Goal: Information Seeking & Learning: Check status

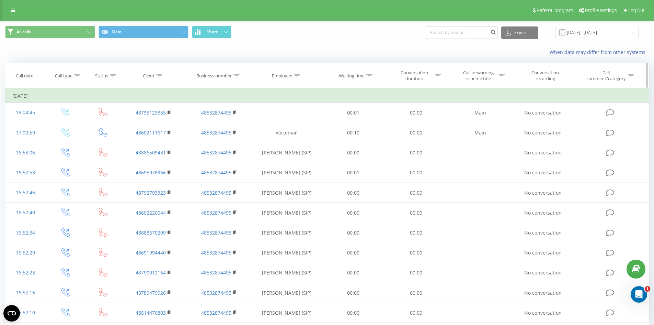
click at [34, 75] on div "Call date" at bounding box center [25, 76] width 40 height 6
click at [31, 75] on div "Call date" at bounding box center [25, 76] width 18 height 6
click at [632, 31] on input "15.08.2025 - 15.09.2025" at bounding box center [597, 32] width 83 height 13
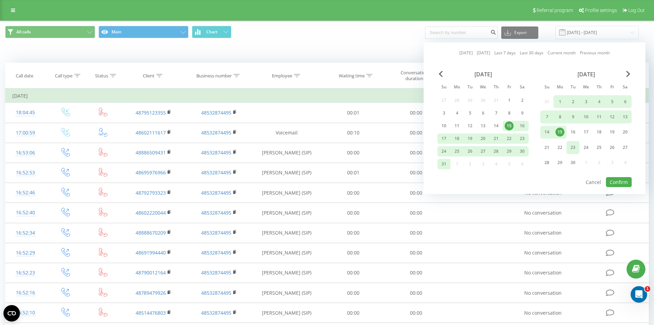
click at [575, 147] on div "23" at bounding box center [573, 147] width 9 height 9
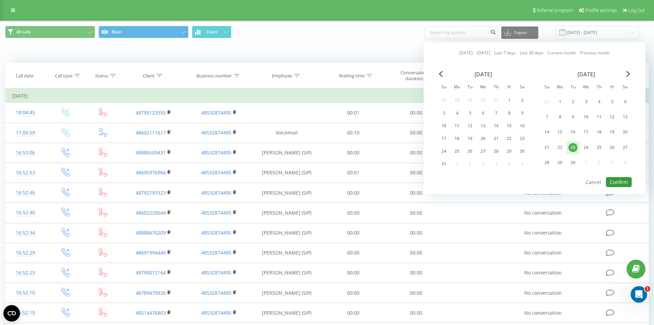
click at [614, 179] on button "Confirm" at bounding box center [619, 182] width 26 height 10
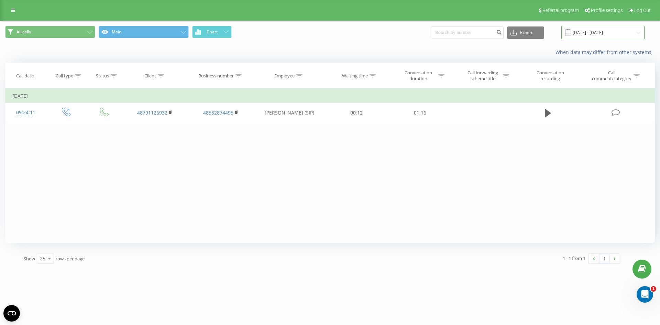
click at [626, 30] on input "23.09.2025 - 23.09.2025" at bounding box center [602, 32] width 83 height 13
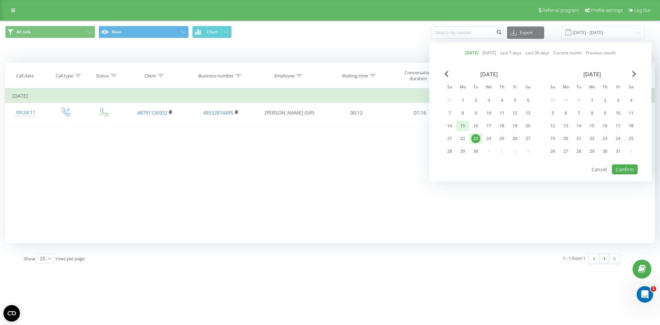
click at [466, 124] on div "15" at bounding box center [462, 125] width 9 height 9
click at [474, 134] on div "23" at bounding box center [475, 138] width 9 height 9
click at [621, 166] on button "Confirm" at bounding box center [625, 169] width 26 height 10
type input "15.09.2025 - 23.09.2025"
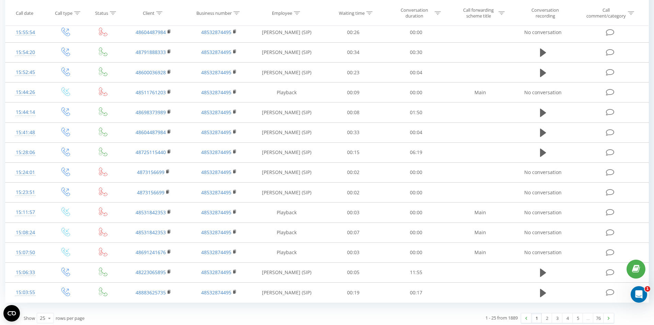
scroll to position [317, 0]
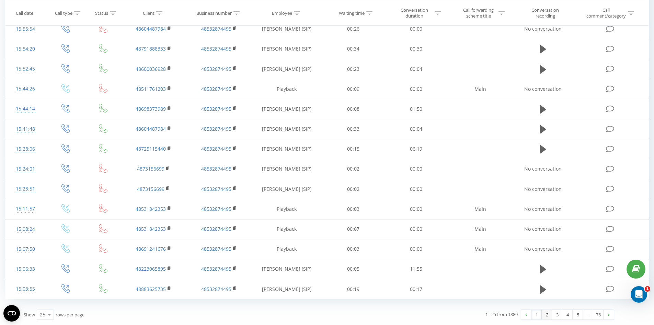
click at [545, 319] on link "2" at bounding box center [547, 315] width 10 height 10
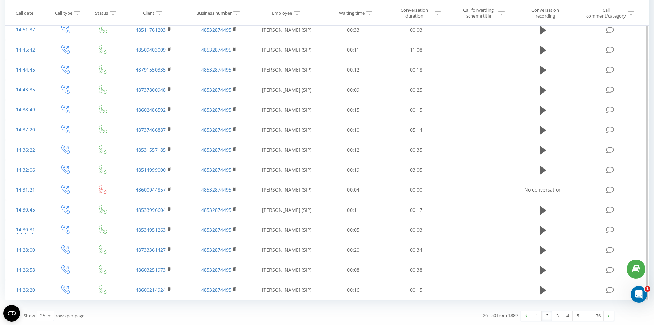
scroll to position [304, 0]
click at [560, 315] on link "3" at bounding box center [557, 315] width 10 height 10
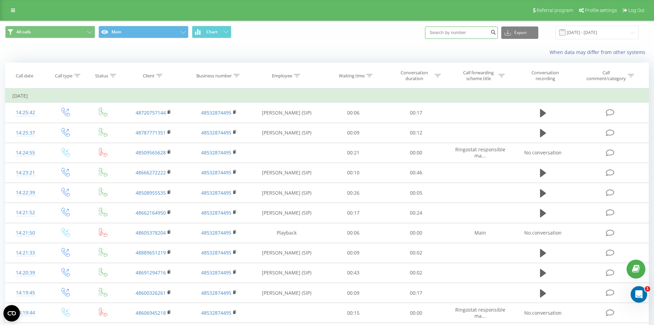
click at [483, 33] on input at bounding box center [461, 32] width 73 height 12
type input "502269448"
click at [497, 37] on button "submit" at bounding box center [493, 32] width 9 height 12
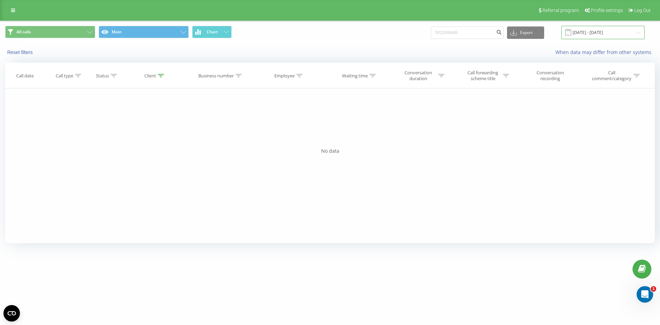
click at [621, 34] on input "[DATE] - [DATE]" at bounding box center [602, 32] width 83 height 13
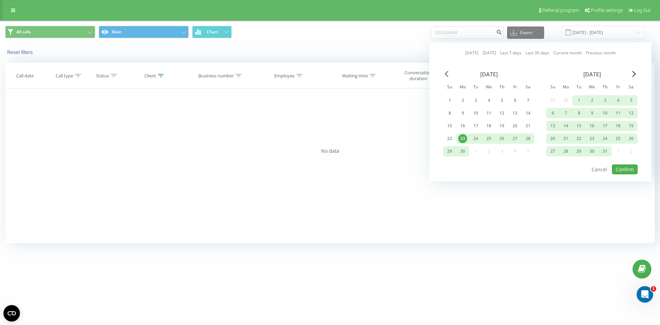
click at [445, 77] on span "Previous Month" at bounding box center [446, 74] width 4 height 6
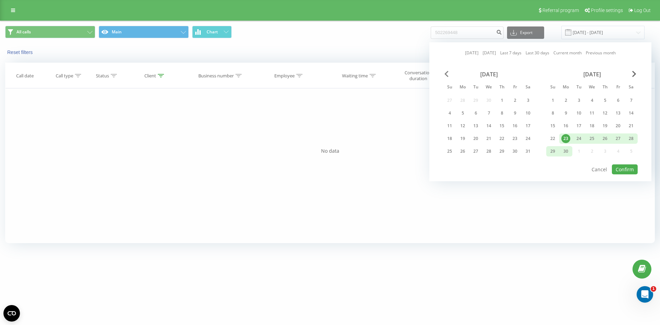
click at [445, 77] on span "Previous Month" at bounding box center [446, 74] width 4 height 6
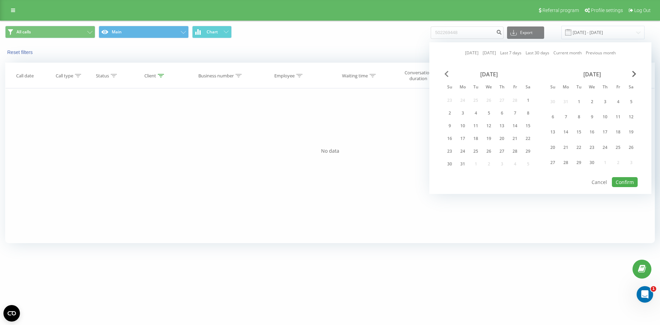
click at [445, 77] on span "Previous Month" at bounding box center [446, 74] width 4 height 6
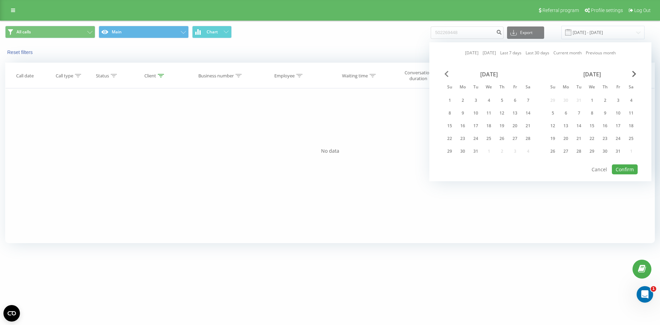
click at [445, 75] on span "Previous Month" at bounding box center [446, 74] width 4 height 6
click at [517, 96] on div "1" at bounding box center [514, 100] width 13 height 10
click at [630, 73] on div "December 2024" at bounding box center [591, 74] width 91 height 7
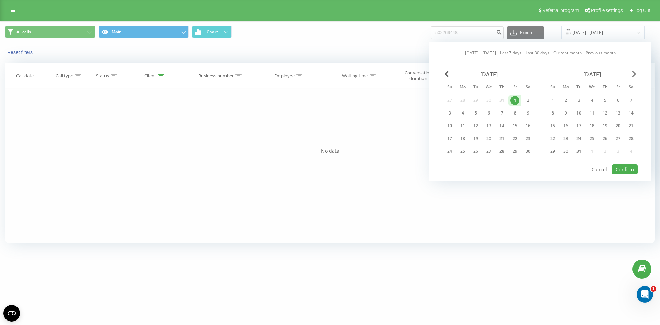
click at [634, 72] on span "Next Month" at bounding box center [634, 74] width 4 height 6
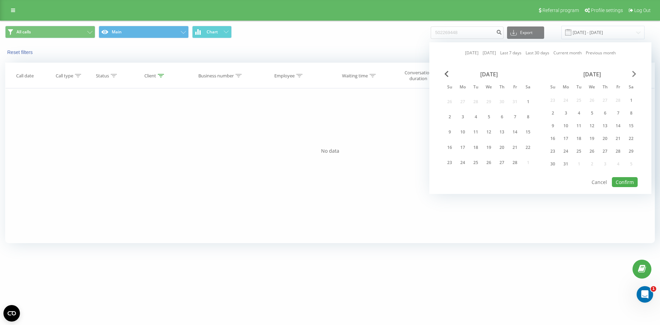
click at [634, 72] on span "Next Month" at bounding box center [634, 74] width 4 height 6
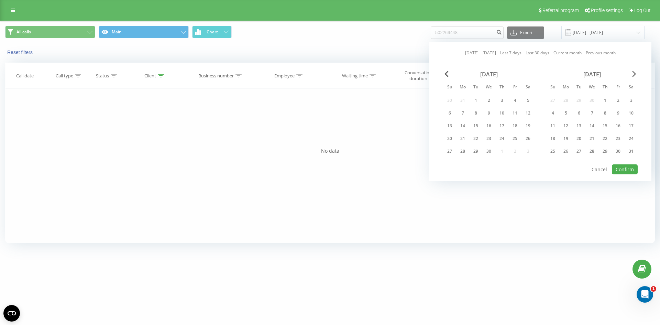
click at [634, 72] on span "Next Month" at bounding box center [634, 74] width 4 height 6
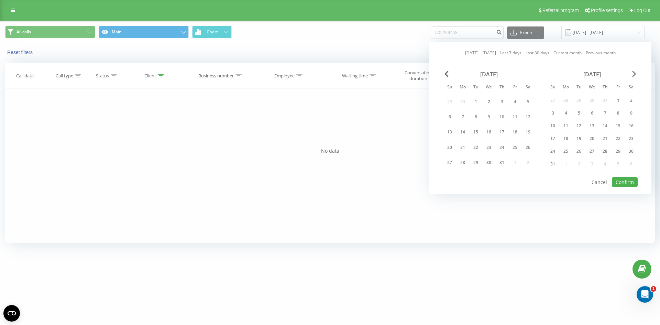
click at [634, 72] on span "Next Month" at bounding box center [634, 74] width 4 height 6
click at [580, 144] on div "23" at bounding box center [578, 147] width 9 height 9
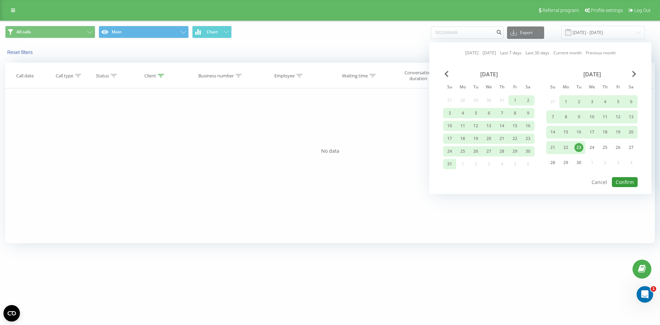
click at [624, 181] on button "Confirm" at bounding box center [625, 182] width 26 height 10
type input "01.11.2024 - 23.09.2025"
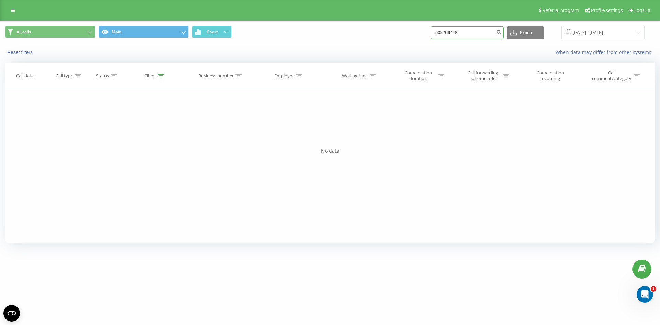
drag, startPoint x: 475, startPoint y: 33, endPoint x: 355, endPoint y: 42, distance: 120.2
click at [355, 42] on div "All calls Main Chart 502269448 Export .csv .xls .xlsx 01.11.2024 - 23.09.2025" at bounding box center [329, 32] width 659 height 23
click at [503, 35] on button "submit" at bounding box center [498, 32] width 9 height 12
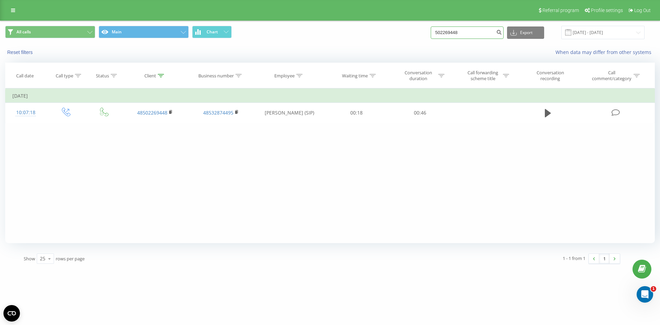
drag, startPoint x: 468, startPoint y: 33, endPoint x: 366, endPoint y: 37, distance: 101.7
click at [366, 37] on div "All calls Main Chart 502269448 Export .csv .xls .xlsx 23.06.2025 - 23.09.2025" at bounding box center [329, 32] width 649 height 13
paste input "668022522"
type input "668022522"
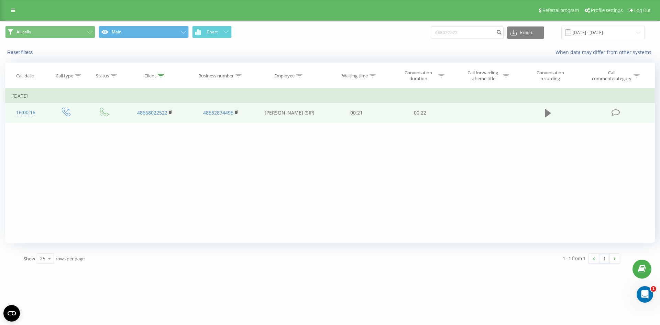
click at [546, 110] on icon at bounding box center [548, 113] width 6 height 8
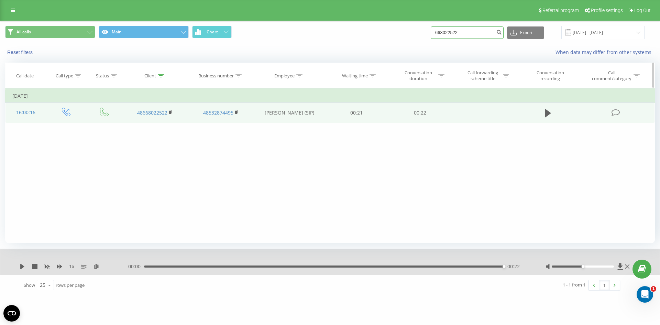
click at [127, 67] on div "All calls Main Chart 668022522 Export .csv .xls .xlsx 23.06.2025 - 23.09.2025 R…" at bounding box center [329, 158] width 649 height 274
paste input "501490027"
type input "501490027"
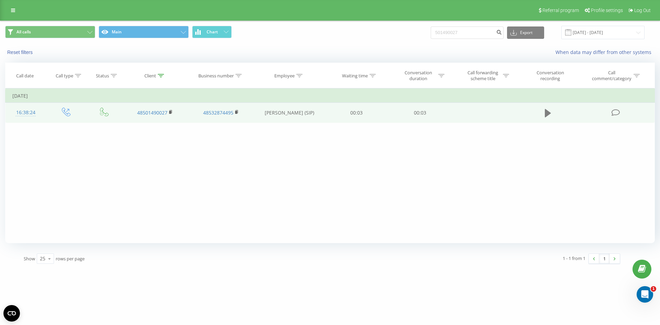
click at [547, 114] on icon at bounding box center [548, 113] width 6 height 8
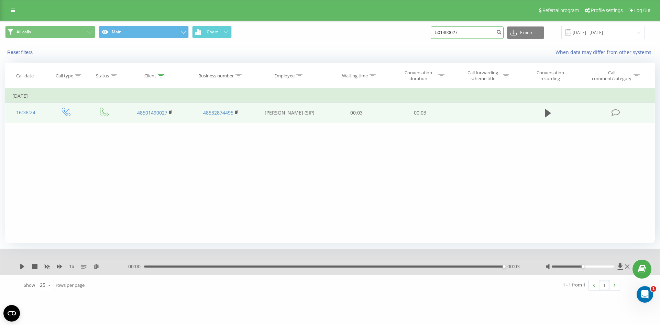
drag, startPoint x: 471, startPoint y: 34, endPoint x: 221, endPoint y: 40, distance: 249.8
click at [221, 40] on div "All calls Main Chart 501490027 Export .csv .xls .xlsx [DATE] - [DATE]" at bounding box center [329, 32] width 659 height 23
paste input "604869619"
type input "604869619"
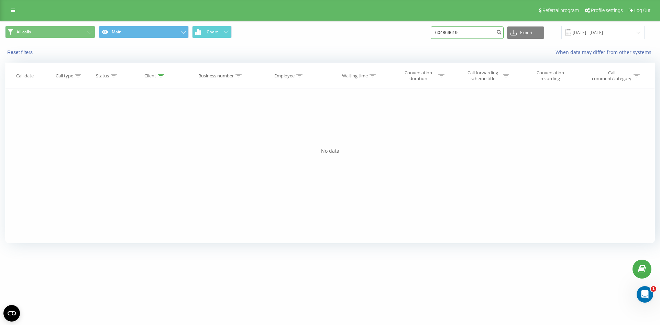
drag, startPoint x: 475, startPoint y: 30, endPoint x: 233, endPoint y: 36, distance: 242.3
click at [250, 36] on div "All calls Main Chart 604869619 Export .csv .xls .xlsx [DATE] - [DATE]" at bounding box center [329, 32] width 649 height 13
paste input "660442320"
type input "660442320"
drag, startPoint x: 484, startPoint y: 31, endPoint x: 82, endPoint y: 28, distance: 401.6
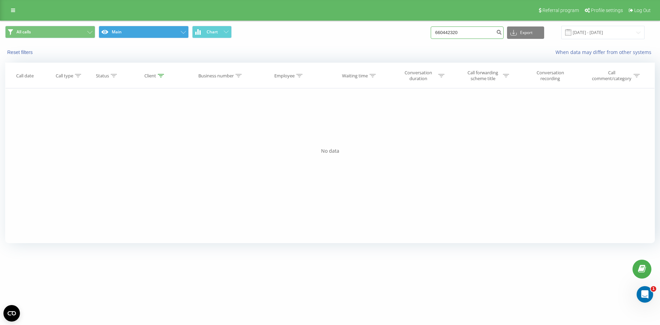
click at [128, 28] on div "All calls Main Chart 660442320 Export .csv .xls .xlsx [DATE] - [DATE]" at bounding box center [329, 32] width 649 height 13
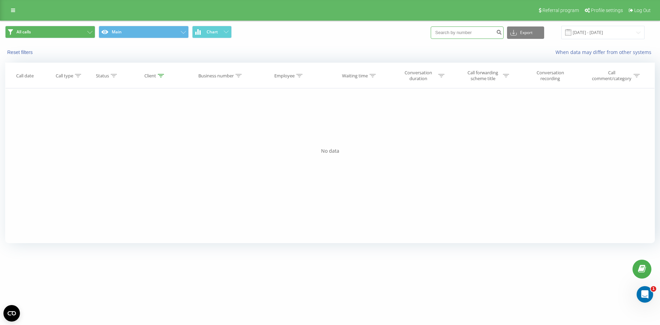
paste input "600631789"
type input "600631789"
drag, startPoint x: 479, startPoint y: 33, endPoint x: 217, endPoint y: 37, distance: 262.1
click at [253, 36] on div "All calls Main Chart 600631789 Export .csv .xls .xlsx 23.06.2025 - 23.09.2025" at bounding box center [329, 32] width 649 height 13
paste input "693201910"
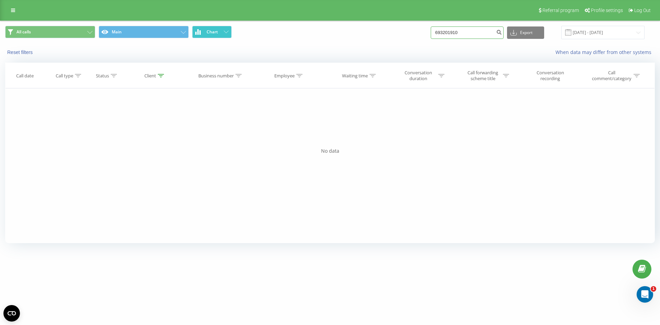
type input "693201910"
drag, startPoint x: 476, startPoint y: 34, endPoint x: 84, endPoint y: 25, distance: 392.4
click at [205, 34] on div "All calls Main Chart 693201910 Export .csv .xls .xlsx 23.06.2025 - 23.09.2025" at bounding box center [329, 32] width 649 height 13
paste input "604574674"
type input "604574674"
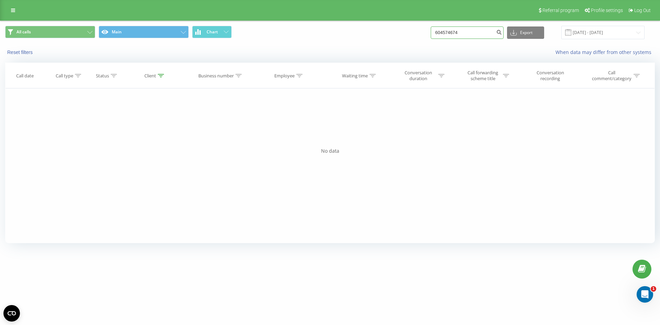
drag, startPoint x: 461, startPoint y: 35, endPoint x: 186, endPoint y: 40, distance: 274.9
click at [192, 40] on div "All calls Main Chart 604574674 Export .csv .xls .xlsx 23.06.2025 - 23.09.2025" at bounding box center [329, 32] width 659 height 23
paste input "669325390"
type input "669325390"
drag, startPoint x: 320, startPoint y: 30, endPoint x: 122, endPoint y: 37, distance: 198.0
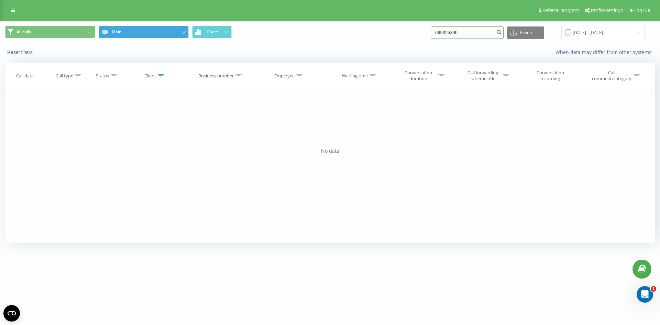
click at [122, 37] on div "All calls Main Chart 669325390 Export .csv .xls .xlsx [DATE] - [DATE]" at bounding box center [329, 32] width 649 height 13
paste input "533630000"
type input "533630000"
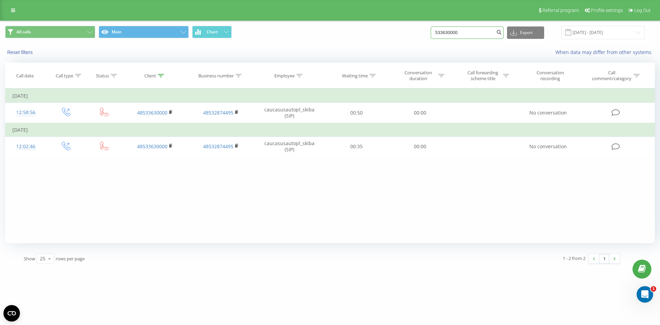
drag, startPoint x: 464, startPoint y: 34, endPoint x: 219, endPoint y: 38, distance: 245.0
click at [219, 38] on div "All calls Main Chart 533630000 Export .csv .xls .xlsx 23.06.2025 - 23.09.2025" at bounding box center [329, 32] width 649 height 13
paste input "606981703"
type input "606981703"
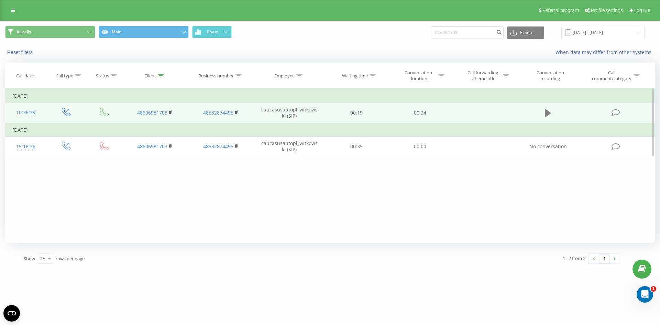
click at [545, 110] on icon at bounding box center [548, 113] width 6 height 8
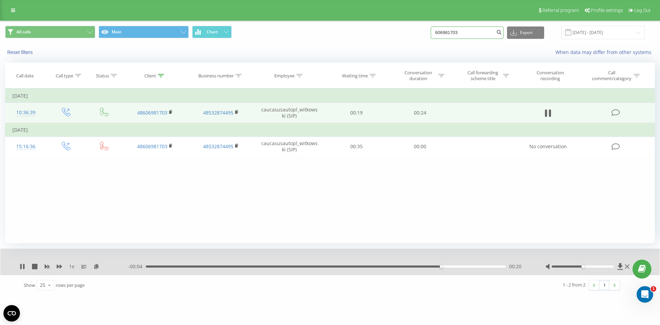
drag, startPoint x: 473, startPoint y: 34, endPoint x: 313, endPoint y: 34, distance: 160.4
click at [313, 34] on div "All calls Main Chart 606981703 Export .csv .xls .xlsx 23.06.2025 - 23.09.2025" at bounding box center [329, 32] width 649 height 13
paste input "665121032"
type input "665121032"
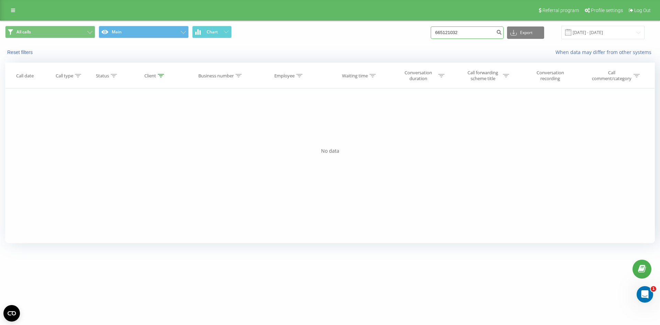
drag, startPoint x: 474, startPoint y: 29, endPoint x: 211, endPoint y: 23, distance: 262.9
click at [240, 26] on div "All calls Main Chart 665121032 Export .csv .xls .xlsx 23.06.2025 - 23.09.2025" at bounding box center [329, 32] width 649 height 13
paste input "504707189"
type input "504707189"
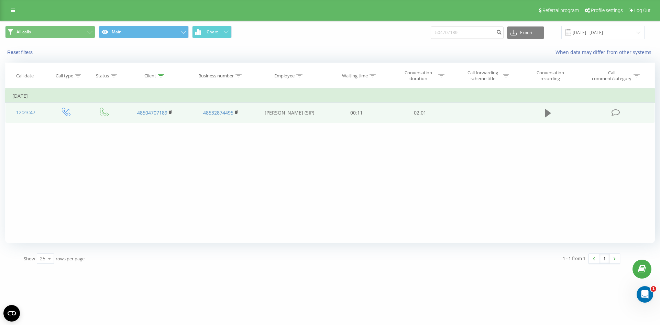
click at [548, 108] on icon at bounding box center [548, 113] width 6 height 10
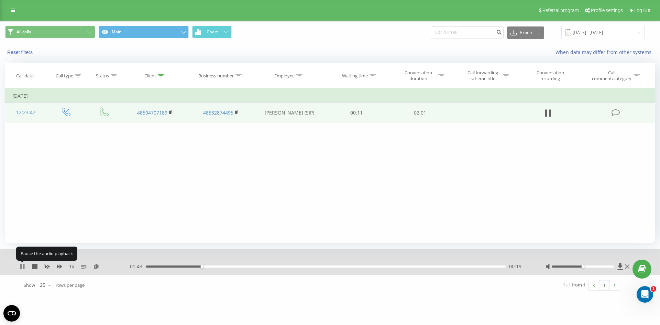
click at [20, 266] on icon at bounding box center [20, 265] width 1 height 5
drag, startPoint x: 471, startPoint y: 31, endPoint x: 187, endPoint y: 23, distance: 283.6
click at [250, 23] on div "All calls Main Chart 504707189 Export .csv .xls .xlsx 23.06.2025 - 23.09.2025" at bounding box center [329, 32] width 659 height 23
paste input "501447197"
type input "501447197"
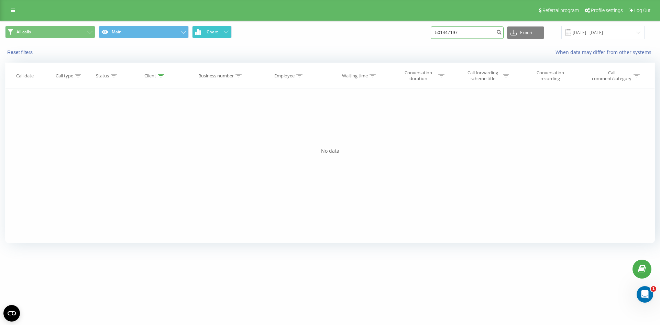
drag, startPoint x: 390, startPoint y: 33, endPoint x: 230, endPoint y: 29, distance: 159.4
click at [248, 31] on div "All calls Main Chart 501447197 Export .csv .xls .xlsx [DATE] - [DATE]" at bounding box center [329, 32] width 649 height 13
paste input "500588525"
type input "500588525"
drag, startPoint x: 469, startPoint y: 31, endPoint x: 273, endPoint y: 21, distance: 196.1
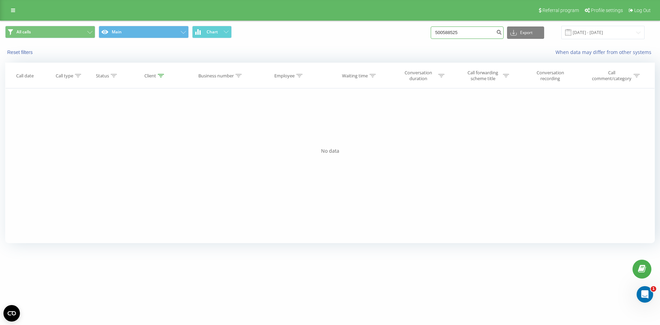
click at [310, 21] on div "All calls Main Chart 500588525 Export .csv .xls .xlsx 23.06.2025 - 23.09.2025" at bounding box center [329, 32] width 659 height 23
paste input "508372699"
type input "508372699"
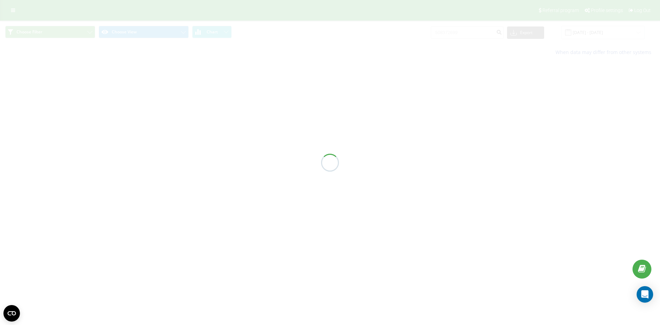
drag, startPoint x: 0, startPoint y: 0, endPoint x: 456, endPoint y: 110, distance: 468.9
click at [456, 110] on div at bounding box center [330, 162] width 660 height 325
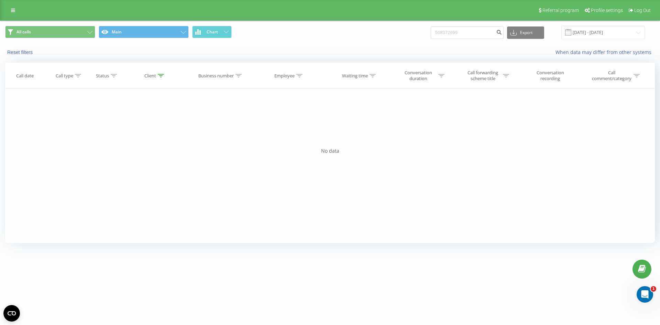
drag, startPoint x: 477, startPoint y: 24, endPoint x: 266, endPoint y: 25, distance: 211.3
click at [285, 25] on div "All calls Main Chart 508372699 Export .csv .xls .xlsx 23.06.2025 - 23.09.2025" at bounding box center [329, 32] width 659 height 23
drag, startPoint x: 477, startPoint y: 35, endPoint x: 222, endPoint y: 18, distance: 255.4
click at [307, 31] on div "All calls Main Chart 508372699 Export .csv .xls .xlsx 23.06.2025 - 23.09.2025" at bounding box center [329, 32] width 649 height 13
paste input "695201216"
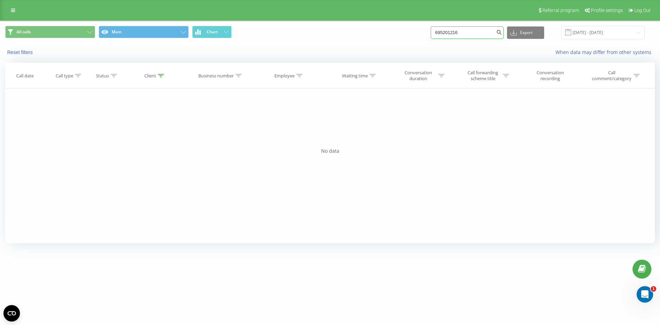
type input "695201216"
drag, startPoint x: 464, startPoint y: 34, endPoint x: 135, endPoint y: 15, distance: 330.4
click at [246, 16] on div "Referral program Profile settings Log Out All calls Main Chart 695201216 Export…" at bounding box center [330, 124] width 660 height 249
paste input "505442101"
type input "505442101"
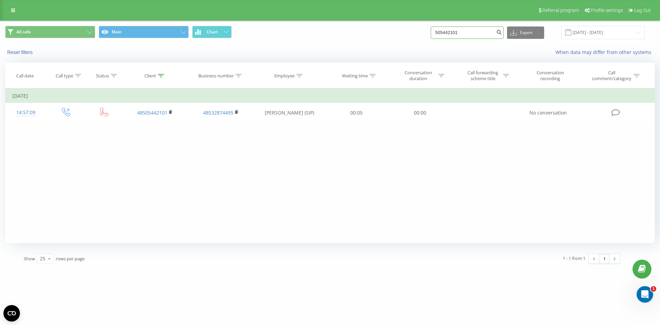
drag, startPoint x: 487, startPoint y: 29, endPoint x: 205, endPoint y: 21, distance: 281.8
click at [247, 26] on div "All calls Main Chart 505442101 Export .csv .xls .xlsx 23.06.2025 - 23.09.2025" at bounding box center [329, 32] width 649 height 13
paste input "602694680"
type input "602694680"
drag, startPoint x: 466, startPoint y: 36, endPoint x: 25, endPoint y: 23, distance: 441.3
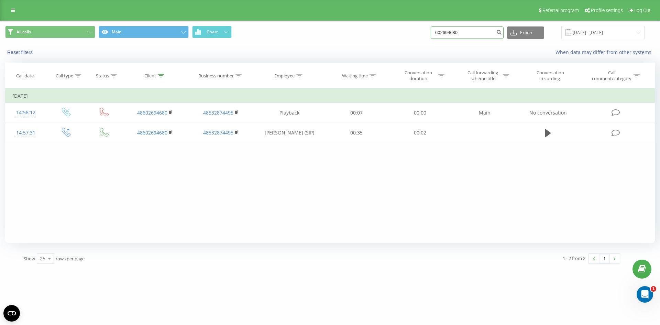
click at [123, 26] on div "All calls Main Chart 602694680 Export .csv .xls .xlsx 23.06.2025 - 23.09.2025" at bounding box center [329, 32] width 649 height 13
paste input "787139988"
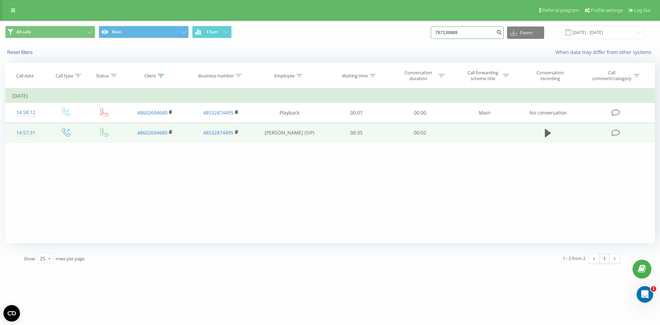
type input "787139988"
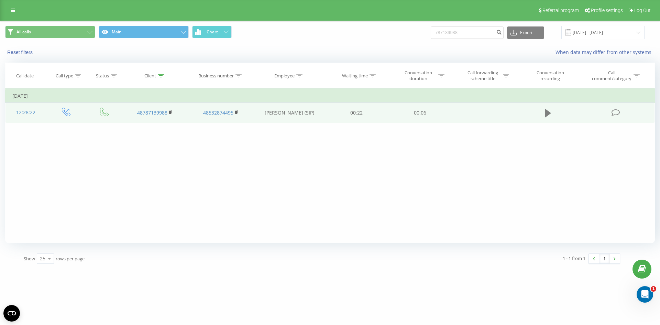
click at [544, 114] on button at bounding box center [547, 113] width 10 height 10
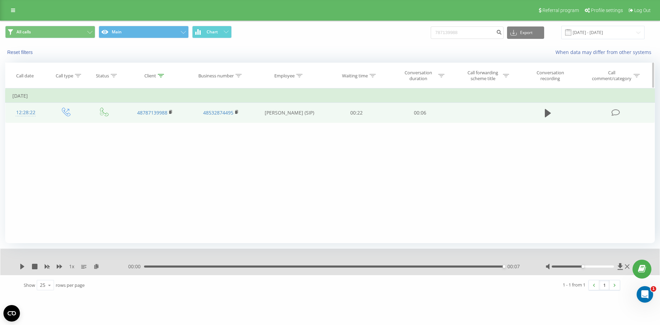
click at [463, 70] on span "Call forwarding scheme title" at bounding box center [485, 76] width 48 height 12
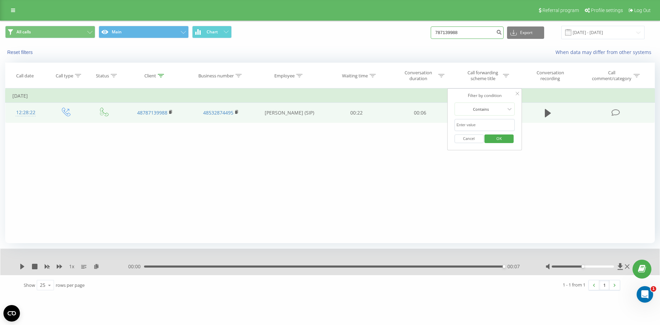
drag, startPoint x: 472, startPoint y: 33, endPoint x: 32, endPoint y: -5, distance: 442.4
click at [32, 0] on html "caucasusauto.pl 787139988 Projects caucasusauto.pl Dashboard Call center Call l…" at bounding box center [330, 162] width 660 height 325
paste input "607998399"
type input "607998399"
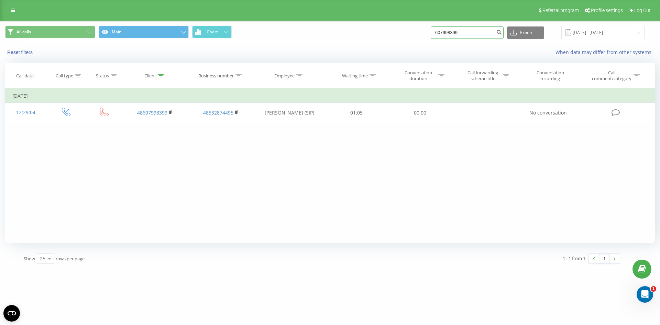
drag, startPoint x: 468, startPoint y: 34, endPoint x: 0, endPoint y: 46, distance: 467.7
click at [188, 34] on div "All calls Main Chart 607998399 Export .csv .xls .xlsx 23.06.2025 - 23.09.2025" at bounding box center [329, 32] width 649 height 13
paste input "601073944"
type input "601073944"
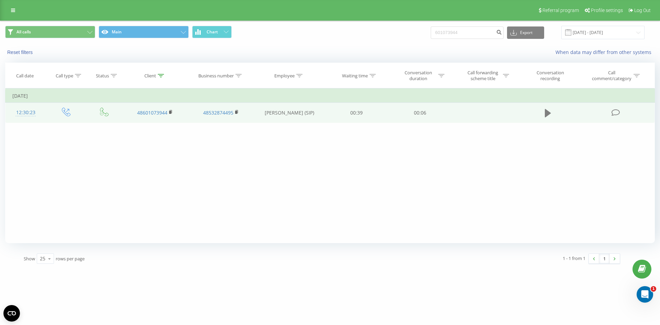
click at [543, 114] on button at bounding box center [547, 113] width 10 height 10
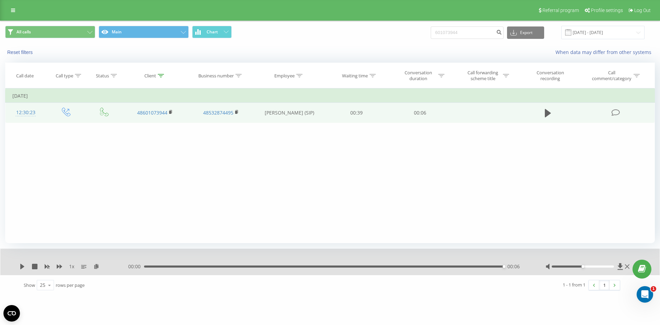
click at [466, 37] on div "601073944 Export .csv .xls .xlsx [DATE] - [DATE]" at bounding box center [537, 32] width 214 height 13
drag, startPoint x: 470, startPoint y: 36, endPoint x: 206, endPoint y: 42, distance: 263.6
click at [223, 42] on div "All calls Main Chart 601073944 Export .csv .xls .xlsx 23.06.2025 - 23.09.2025" at bounding box center [329, 32] width 659 height 23
paste input "501324777"
type input "501324777"
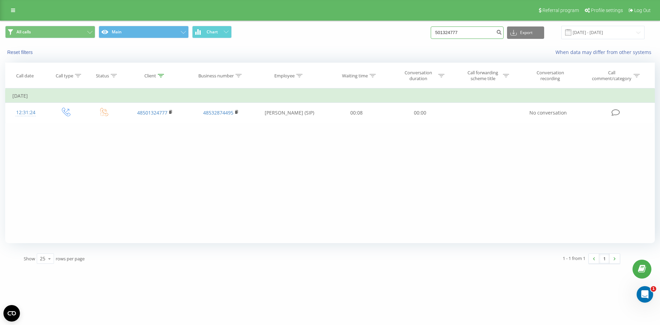
drag, startPoint x: 466, startPoint y: 31, endPoint x: 244, endPoint y: 25, distance: 222.0
click at [291, 30] on div "All calls Main Chart 501324777 Export .csv .xls .xlsx [DATE] - [DATE]" at bounding box center [329, 32] width 649 height 13
paste input "516553154"
type input "516553154"
drag, startPoint x: 456, startPoint y: 31, endPoint x: 234, endPoint y: -5, distance: 224.8
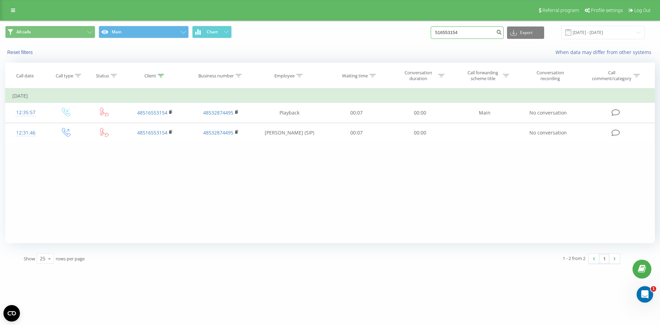
click at [234, 0] on html "caucasusauto.pl 516553154 Projects caucasusauto.pl Dashboard Call center Call l…" at bounding box center [330, 162] width 660 height 325
paste input "48723981688"
type input "48723981688"
drag, startPoint x: 474, startPoint y: 34, endPoint x: 321, endPoint y: 30, distance: 153.6
click at [326, 30] on div "All calls Main Chart 48723981688 Export .csv .xls .xlsx [DATE] - [DATE]" at bounding box center [329, 32] width 649 height 13
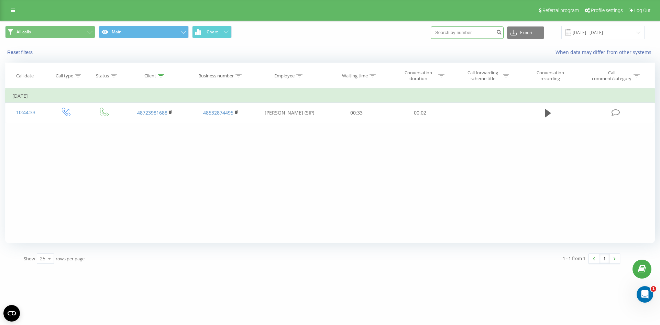
paste input "48723981688"
type input "48723981688"
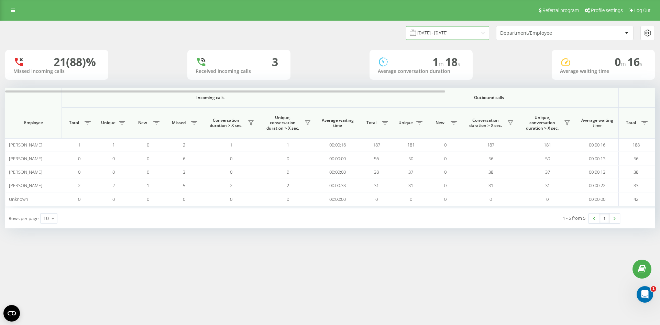
click at [484, 31] on input "15.09.2025 - 15.09.2025" at bounding box center [447, 32] width 83 height 13
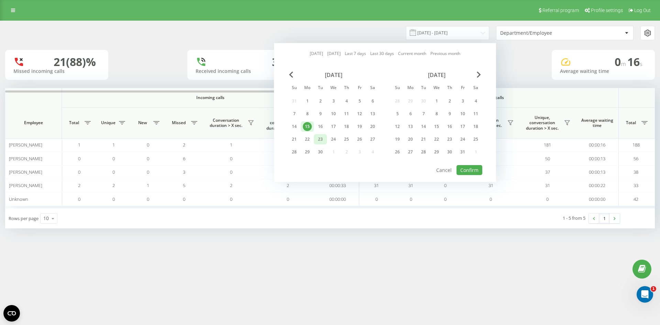
click at [318, 138] on div "23" at bounding box center [320, 139] width 9 height 9
click at [461, 165] on button "Confirm" at bounding box center [469, 170] width 26 height 10
type input "[DATE] - [DATE]"
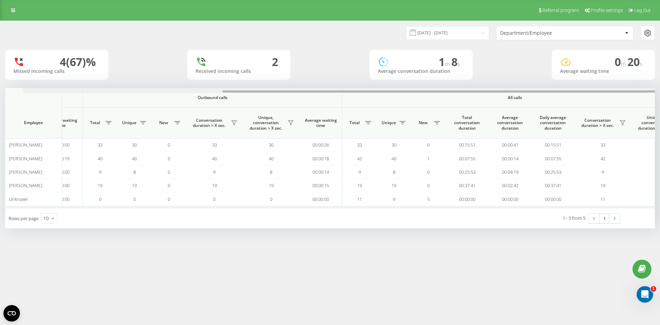
scroll to position [0, 309]
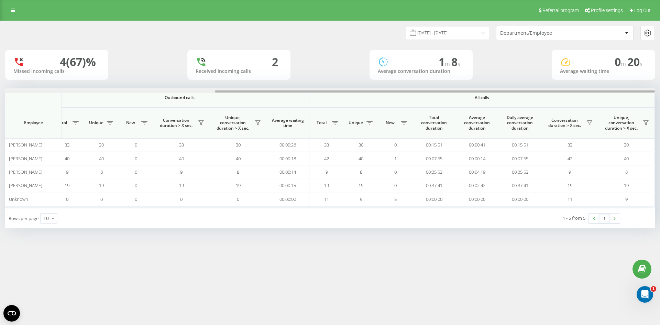
drag, startPoint x: 248, startPoint y: 91, endPoint x: 476, endPoint y: 109, distance: 228.5
click at [476, 109] on div "Incoming calls Outbound calls All calls Employee Total Unique New Missed Conver…" at bounding box center [329, 148] width 649 height 120
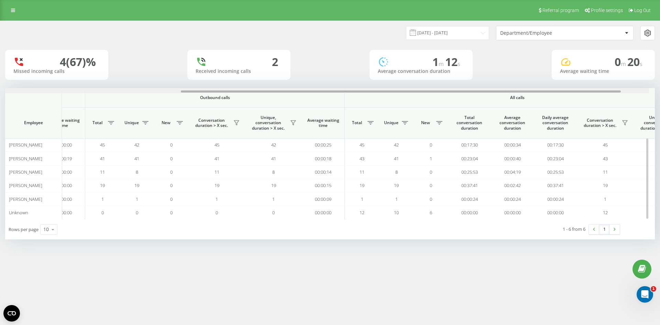
scroll to position [0, 309]
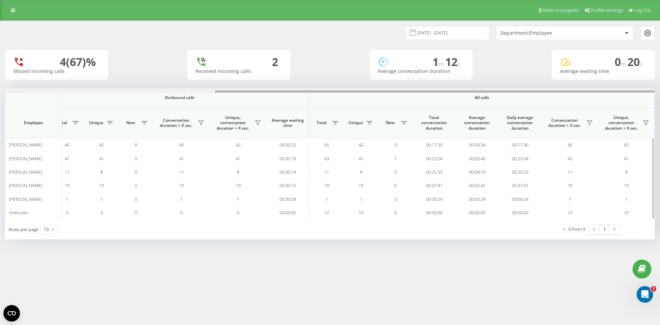
drag, startPoint x: 264, startPoint y: 92, endPoint x: 514, endPoint y: 102, distance: 250.3
click at [513, 102] on div "Incoming calls Outbound calls All calls Employee Total Unique New Missed Conver…" at bounding box center [329, 153] width 649 height 131
